Goal: Task Accomplishment & Management: Use online tool/utility

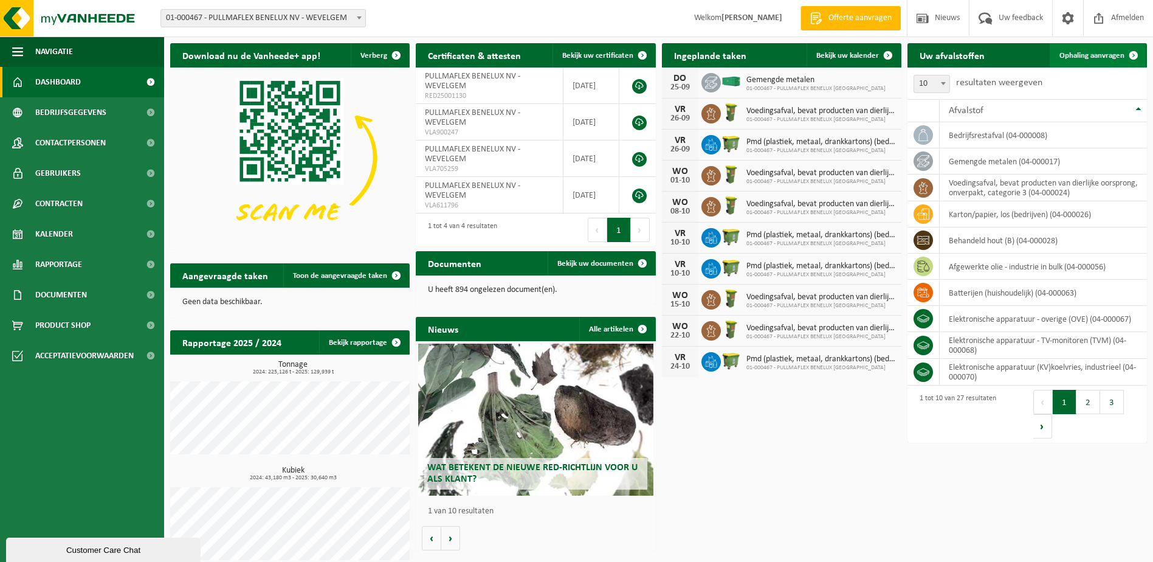
click at [1072, 53] on span "Ophaling aanvragen" at bounding box center [1091, 56] width 65 height 8
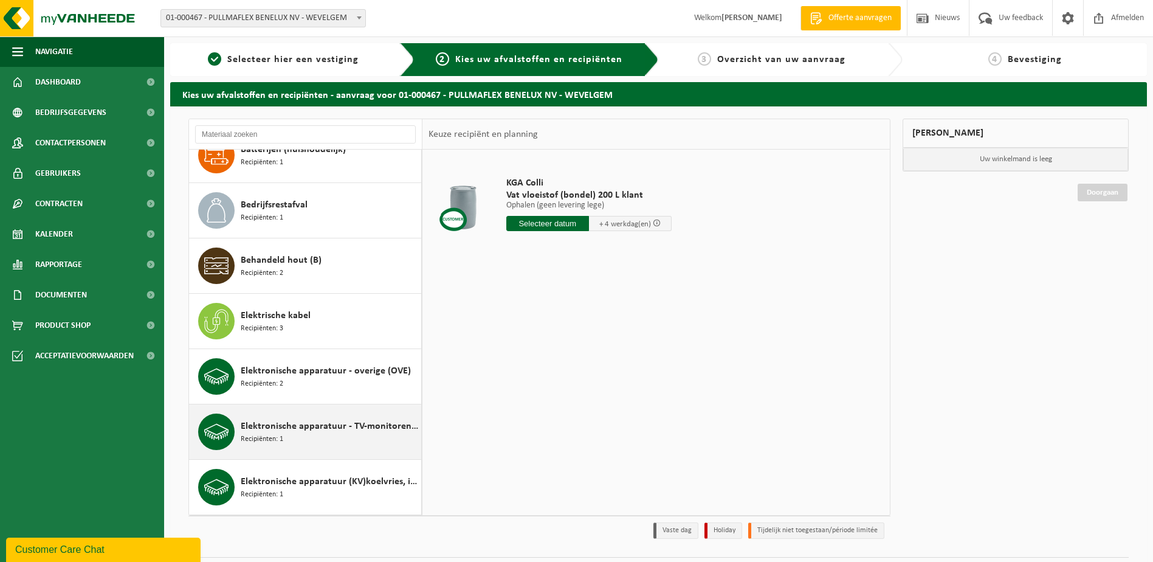
scroll to position [547, 0]
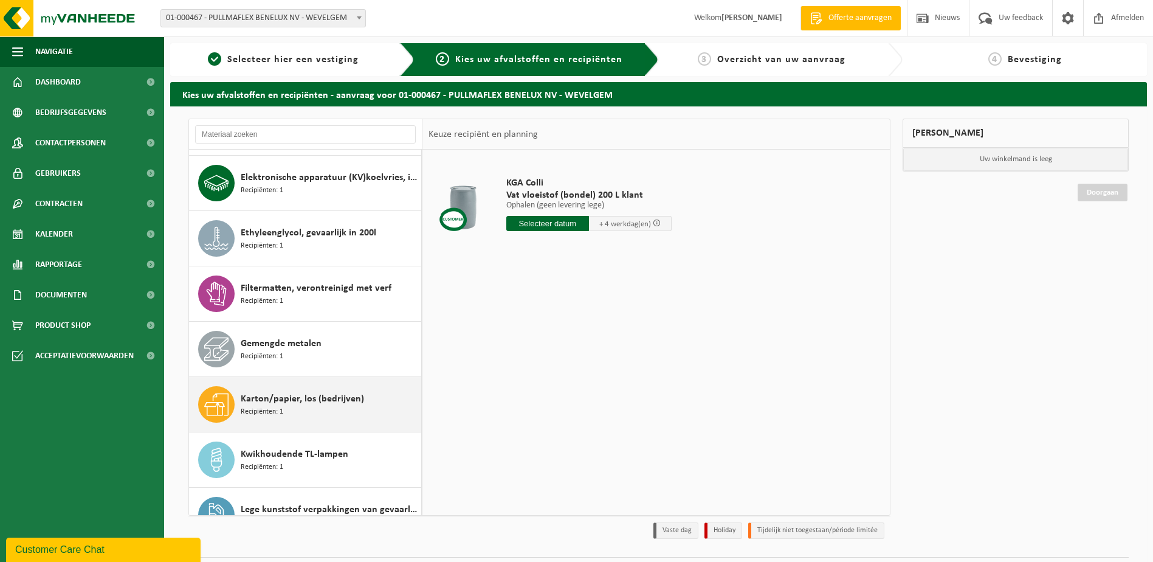
click at [287, 407] on div "Karton/papier, los (bedrijven) Recipiënten: 1" at bounding box center [329, 404] width 177 height 36
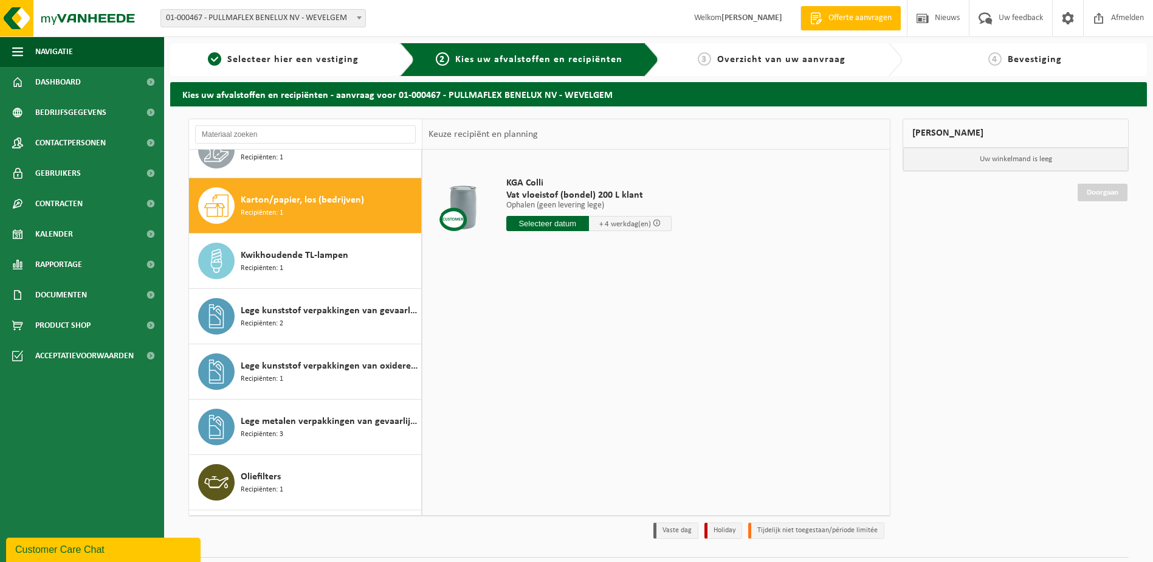
scroll to position [774, 0]
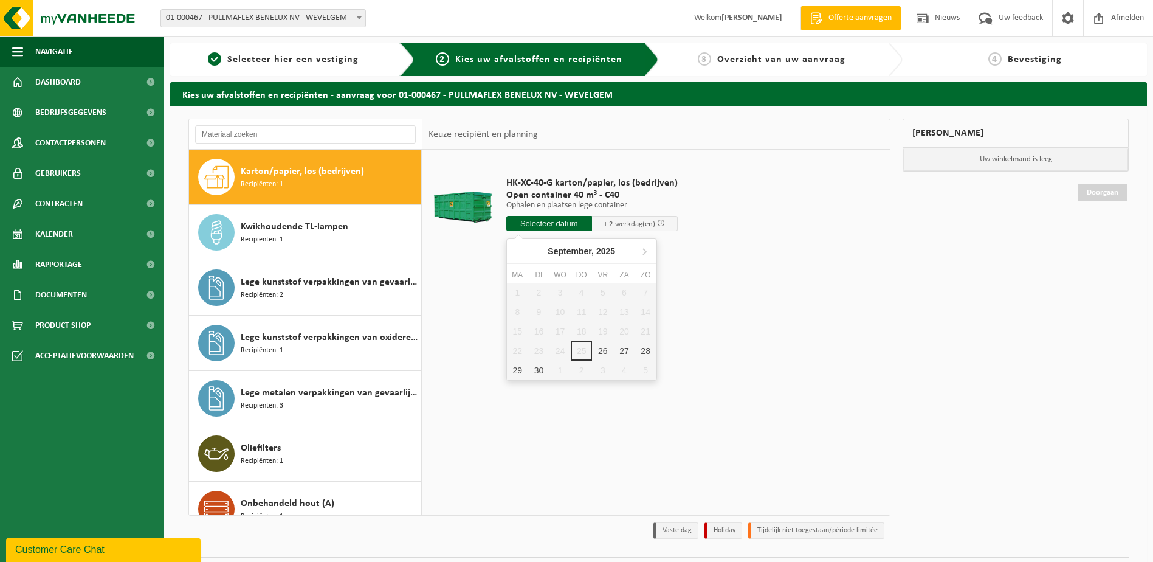
click at [546, 225] on input "text" at bounding box center [549, 223] width 86 height 15
click at [606, 351] on div "26" at bounding box center [602, 350] width 21 height 19
type input "Van 2025-09-26"
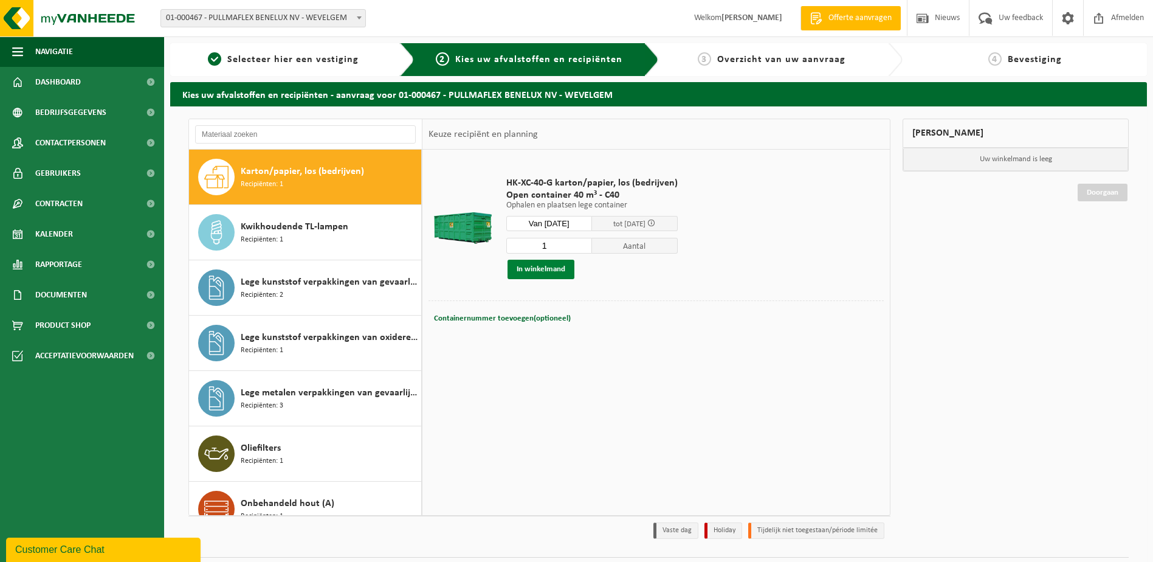
click at [554, 267] on button "In winkelmand" at bounding box center [541, 269] width 67 height 19
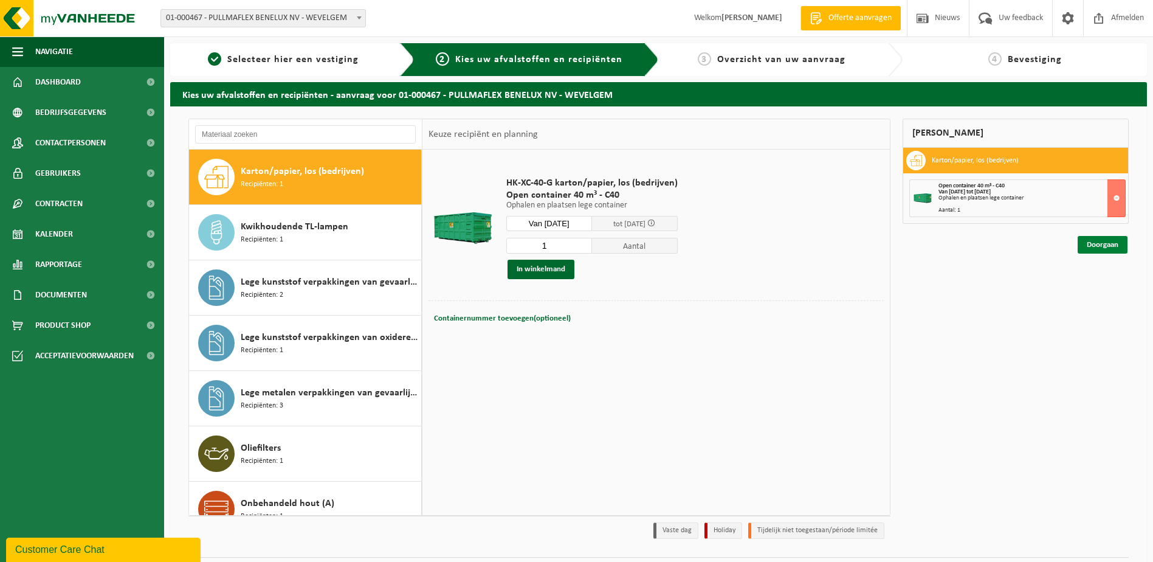
click at [1096, 241] on link "Doorgaan" at bounding box center [1103, 245] width 50 height 18
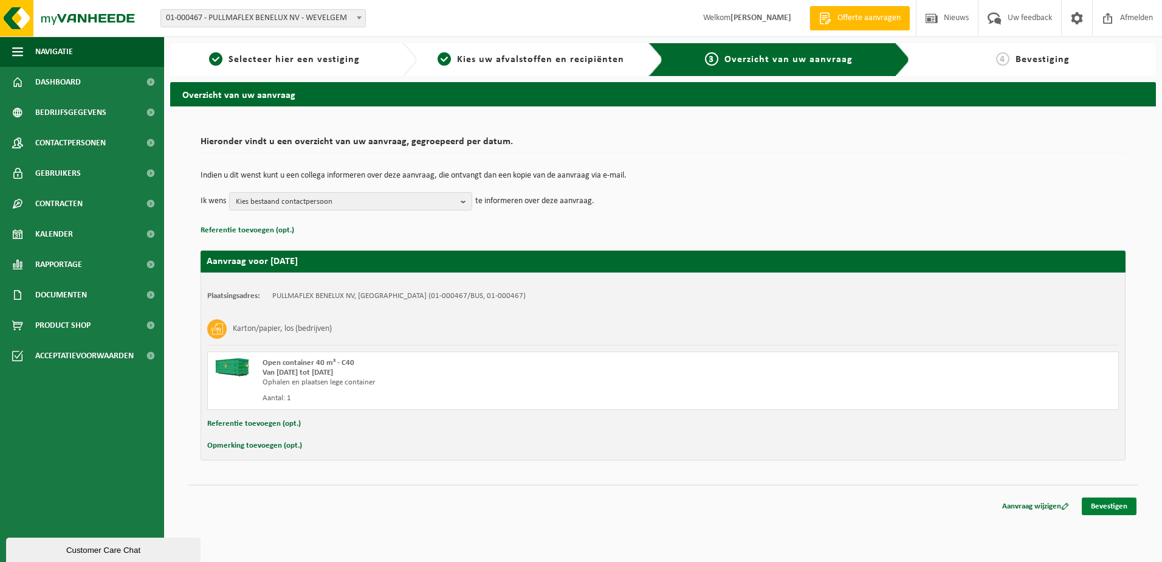
click at [1114, 503] on link "Bevestigen" at bounding box center [1109, 506] width 55 height 18
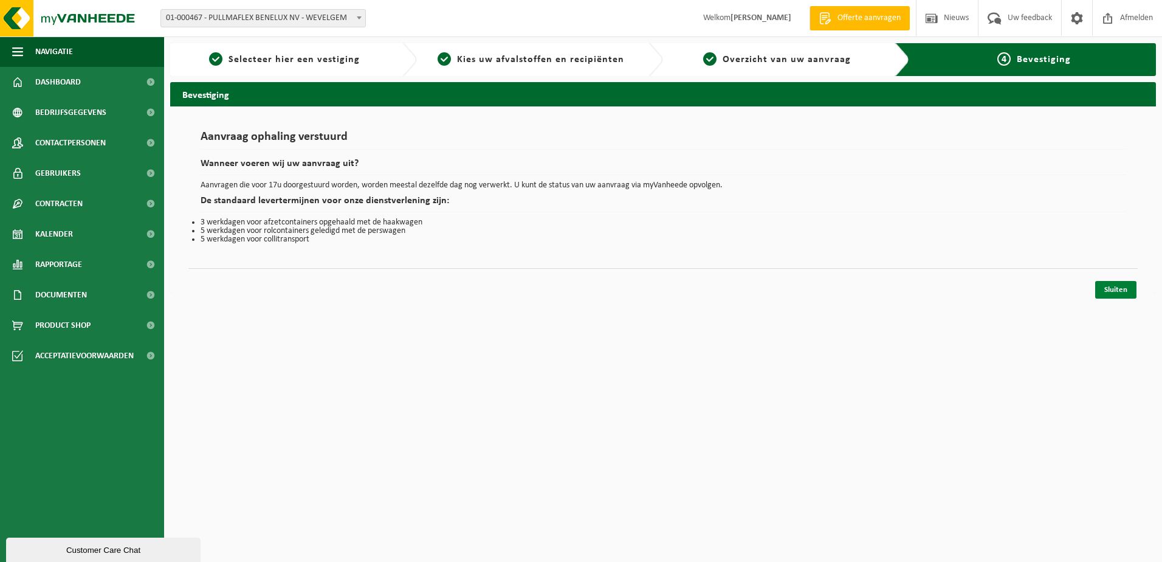
click at [1117, 292] on link "Sluiten" at bounding box center [1115, 290] width 41 height 18
